Goal: Task Accomplishment & Management: Manage account settings

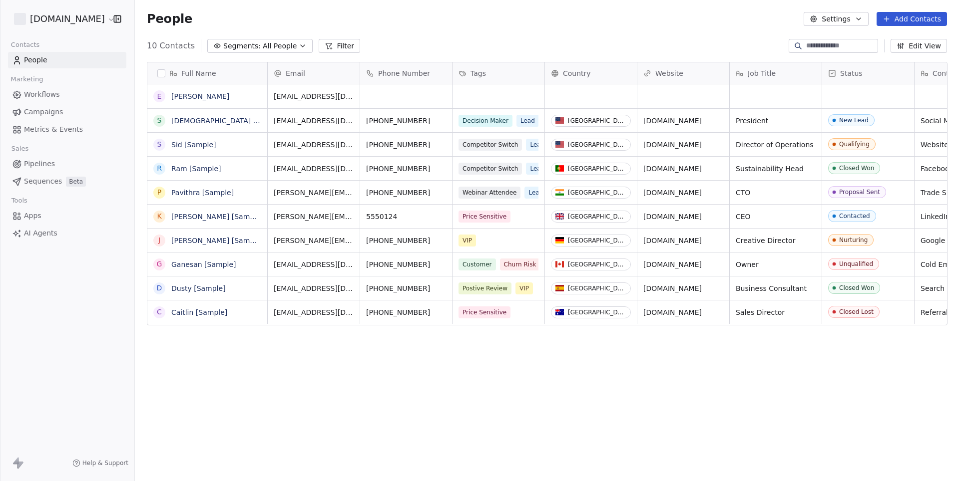
scroll to position [423, 823]
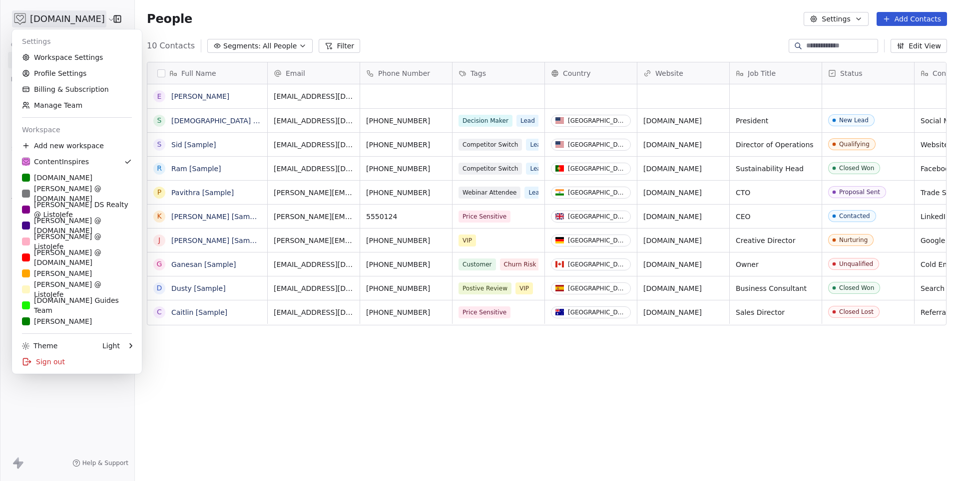
click at [71, 14] on html "[DOMAIN_NAME] Contacts People Marketing Workflows Campaigns Metrics & Events Sa…" at bounding box center [479, 240] width 959 height 481
click at [52, 59] on link "Workspace Settings" at bounding box center [77, 57] width 122 height 16
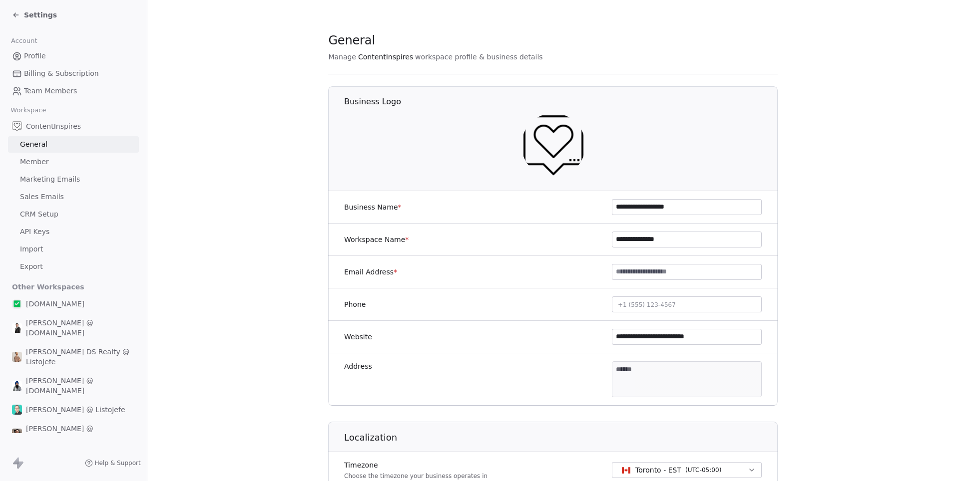
click at [68, 189] on link "Sales Emails" at bounding box center [73, 197] width 131 height 16
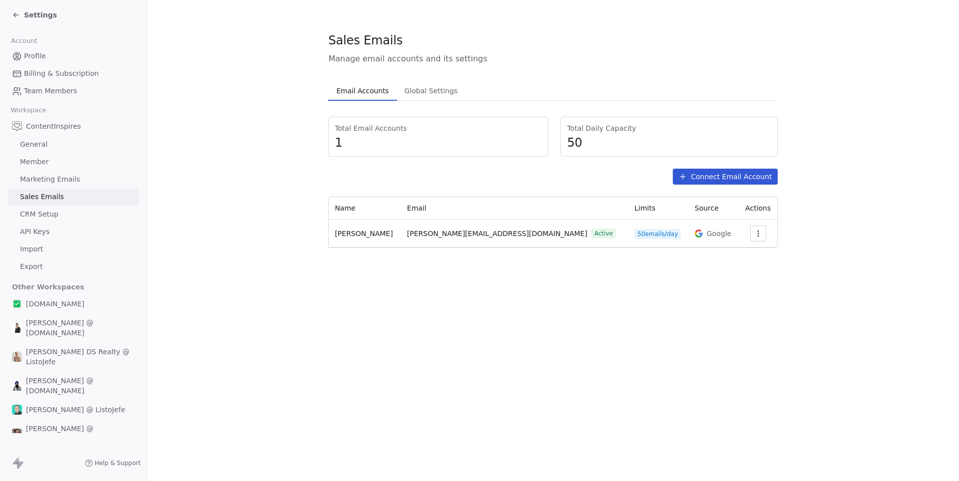
click at [60, 178] on span "Marketing Emails" at bounding box center [50, 179] width 60 height 10
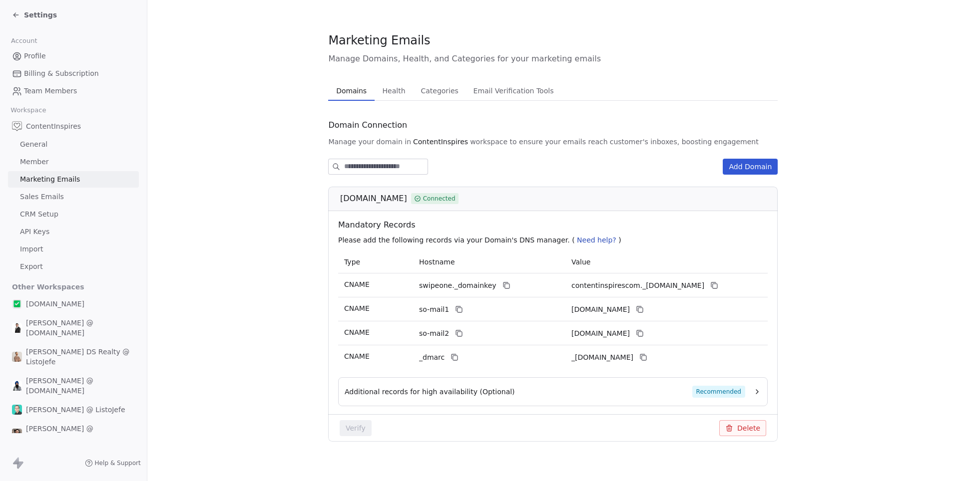
click at [57, 189] on link "Sales Emails" at bounding box center [73, 197] width 131 height 16
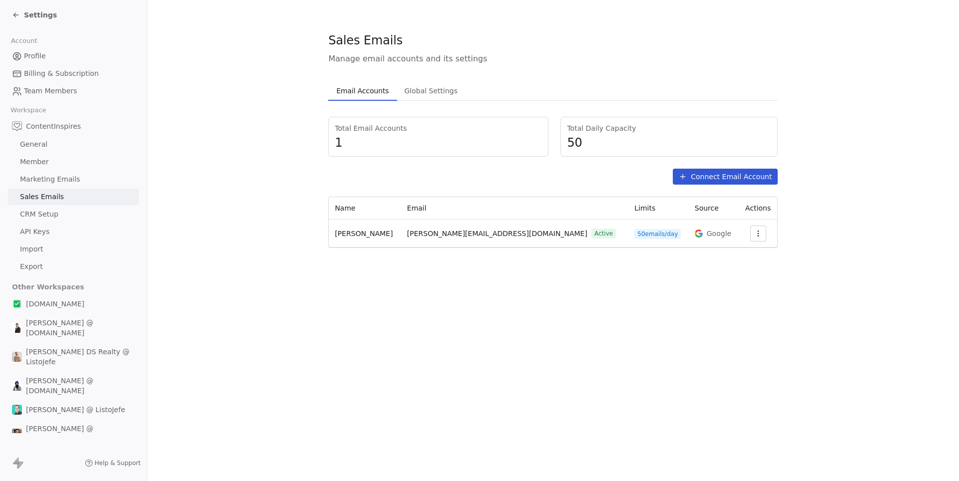
click at [81, 347] on span "[PERSON_NAME] DS Realty @ ListoJefe" at bounding box center [80, 357] width 109 height 20
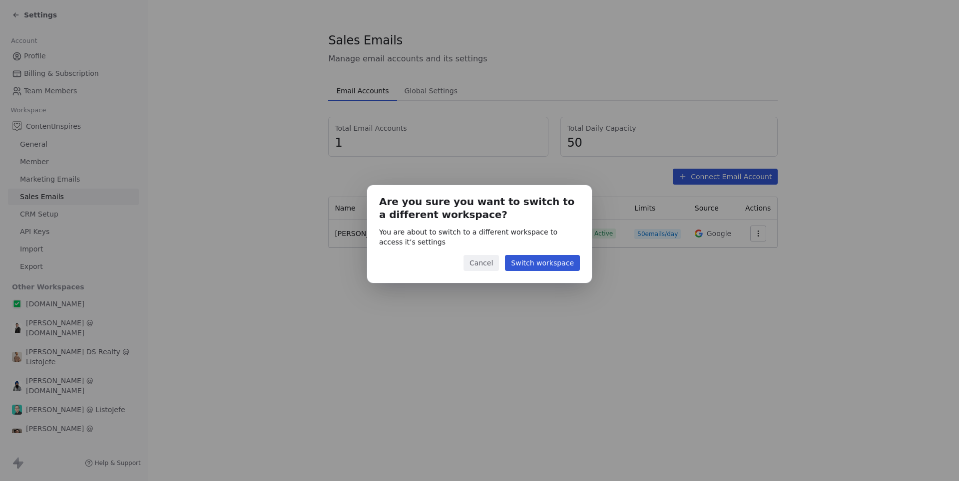
click at [564, 261] on button "Switch workspace" at bounding box center [542, 263] width 75 height 16
